Goal: Task Accomplishment & Management: Manage account settings

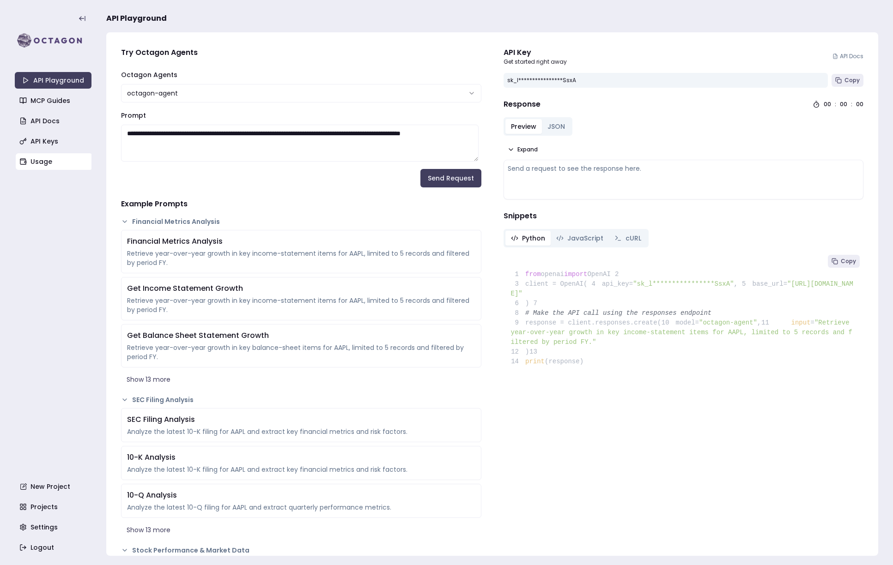
click at [37, 163] on link "Usage" at bounding box center [54, 161] width 77 height 17
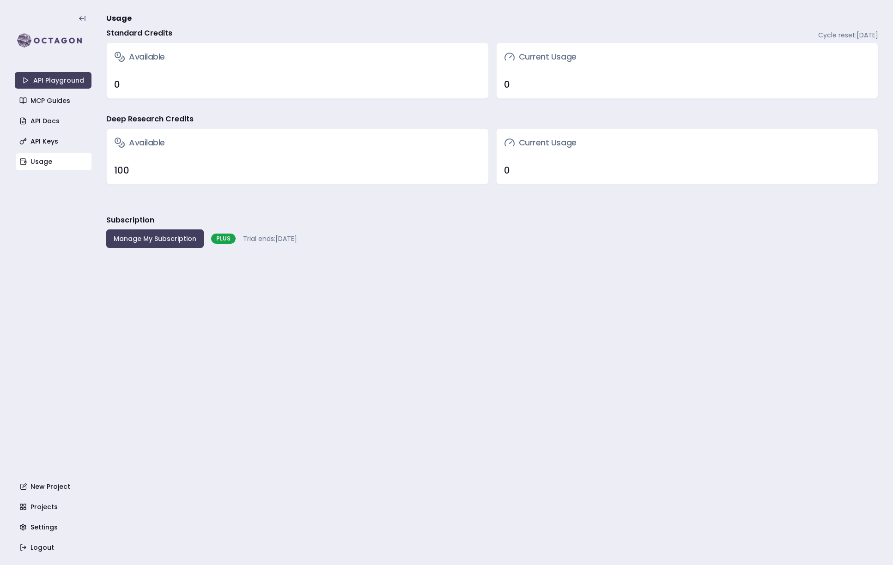
click at [598, 325] on main "Usage Standard Credits Cycle reset: [DATE] Available 0 Current Usage 0 Deep Res…" at bounding box center [492, 282] width 772 height 565
click at [165, 245] on button "Manage My Subscription" at bounding box center [154, 238] width 97 height 18
